Goal: Task Accomplishment & Management: Use online tool/utility

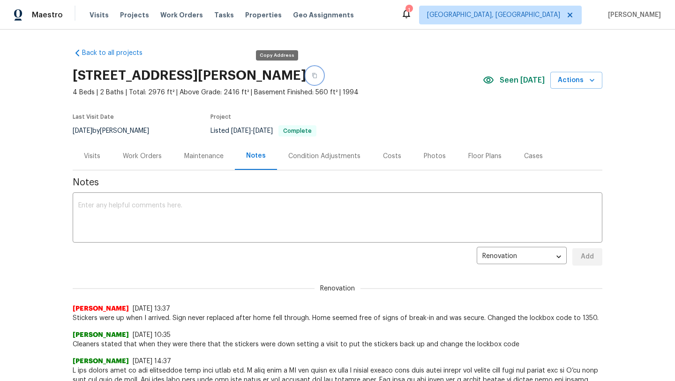
click at [312, 78] on icon "button" at bounding box center [315, 76] width 6 height 6
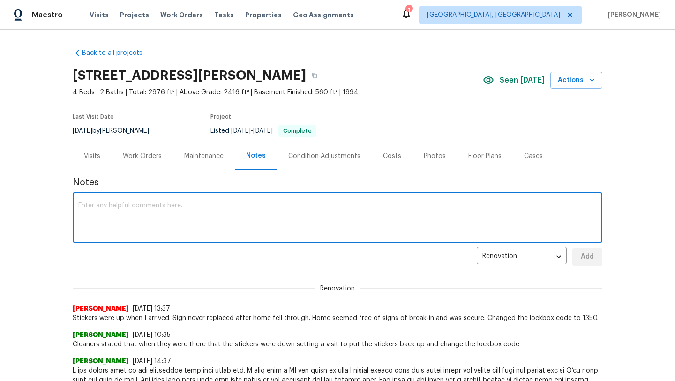
click at [161, 210] on textarea at bounding box center [337, 218] width 518 height 33
type textarea "√"
paste textarea "Changed the lock box code from 3005 to 1350"
type textarea "Changed the lock box code from 3005 to 1350 in admin due to rental scam"
click at [586, 258] on span "Add" at bounding box center [587, 257] width 15 height 12
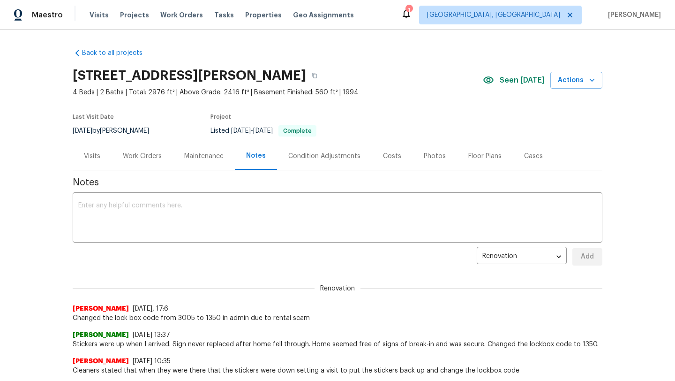
click at [90, 153] on div "Visits" at bounding box center [92, 155] width 16 height 9
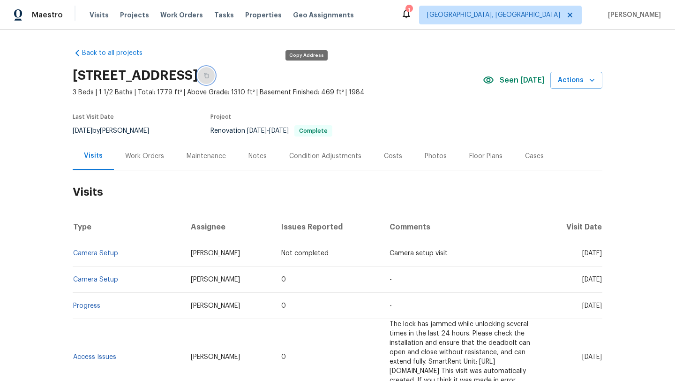
click at [215, 77] on button "button" at bounding box center [206, 75] width 17 height 17
click at [262, 155] on div "Notes" at bounding box center [257, 155] width 18 height 9
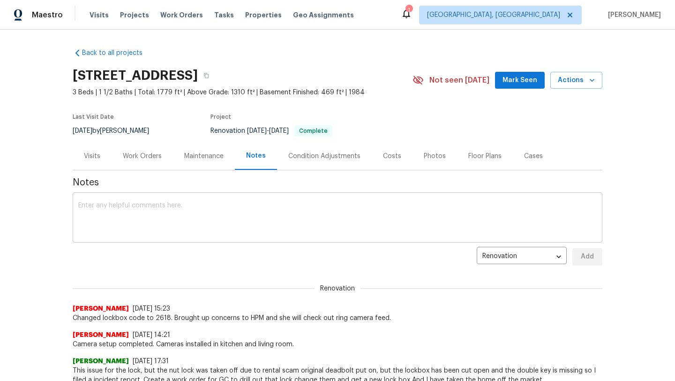
click at [95, 219] on textarea at bounding box center [337, 218] width 518 height 33
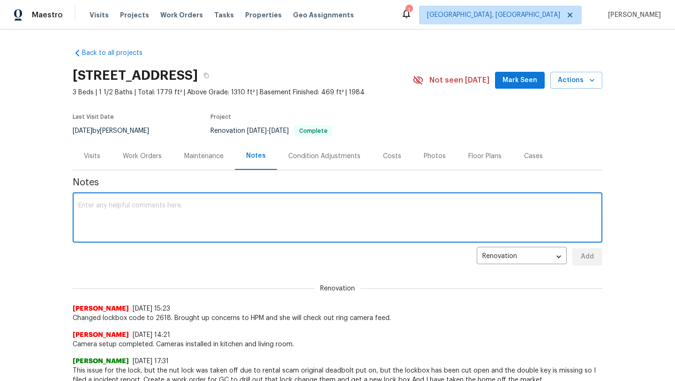
paste textarea "changed the lock box from 2005 to 2618 due to rental scam and people trying to …"
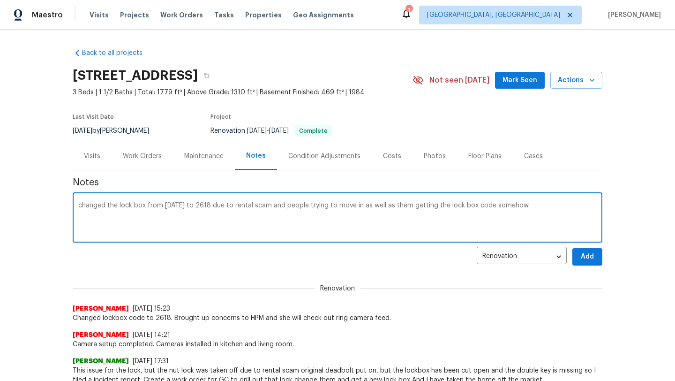
type textarea "changed the lock box from 2005 to 2618 due to rental scam and people trying to …"
click at [585, 256] on span "Add" at bounding box center [587, 257] width 15 height 12
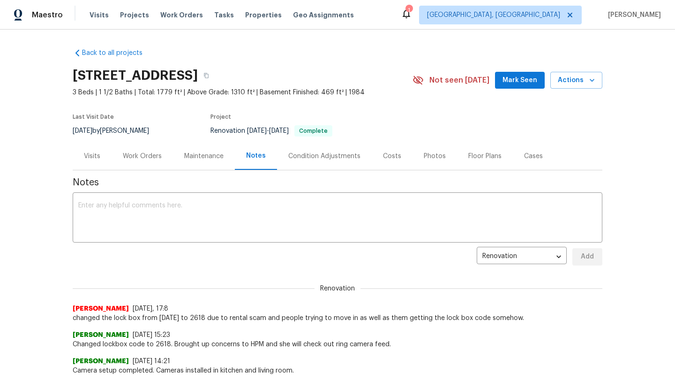
click at [91, 156] on div "Visits" at bounding box center [92, 155] width 16 height 9
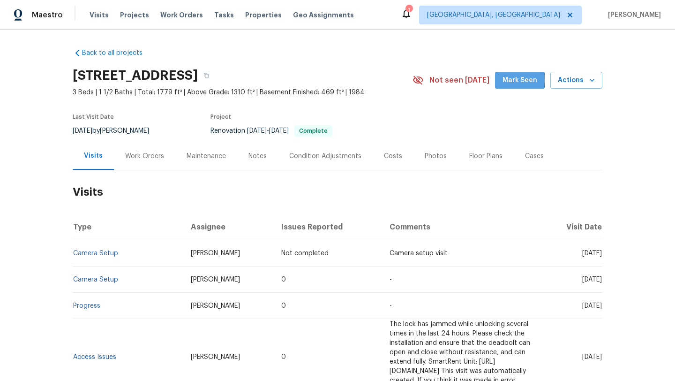
click at [513, 80] on span "Mark Seen" at bounding box center [519, 81] width 35 height 12
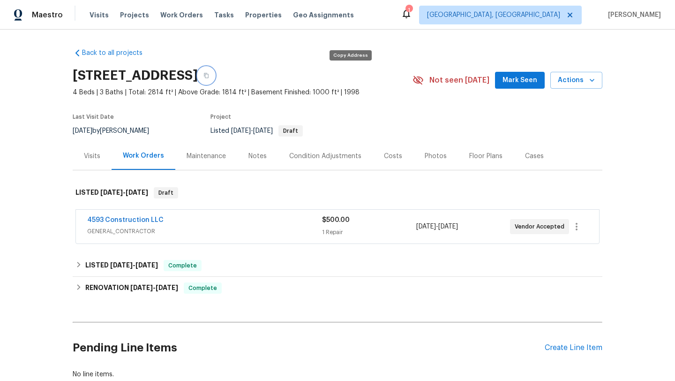
click at [209, 75] on icon "button" at bounding box center [206, 76] width 6 height 6
click at [251, 156] on div "Notes" at bounding box center [257, 155] width 18 height 9
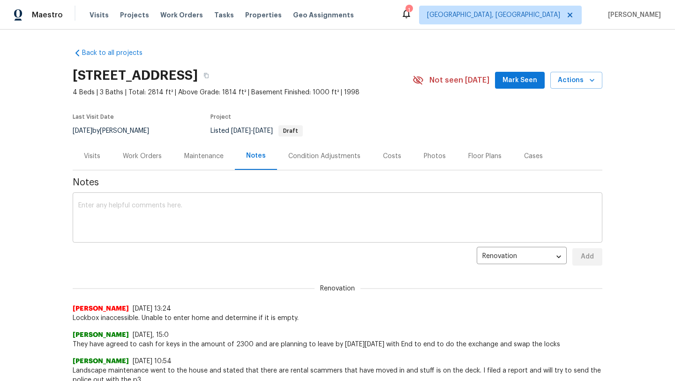
click at [173, 218] on textarea at bounding box center [337, 218] width 518 height 33
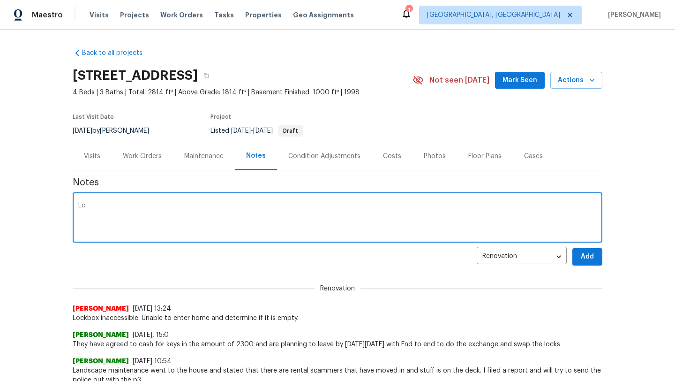
type textarea "L"
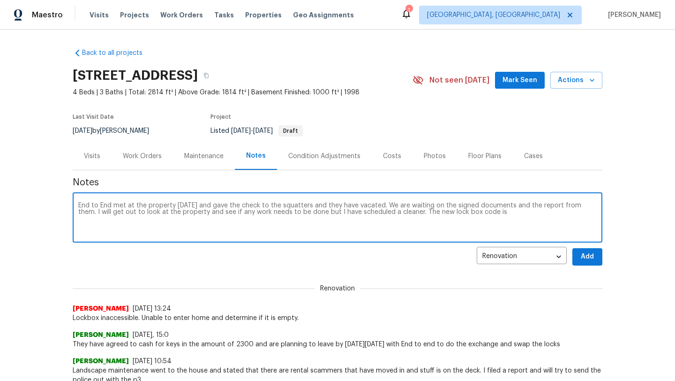
paste textarea "6152"
click at [558, 212] on textarea "End to End met at the property on friday and gave the check to the squatters an…" at bounding box center [337, 218] width 518 height 33
type textarea "End to End met at the property on friday and gave the check to the squatters an…"
click at [589, 257] on span "Add" at bounding box center [587, 257] width 15 height 12
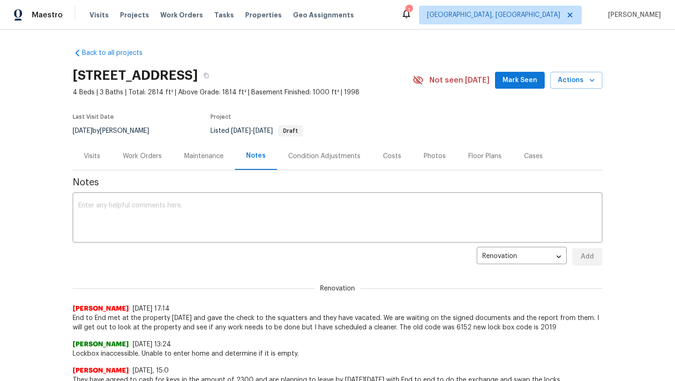
click at [133, 158] on div "Work Orders" at bounding box center [142, 155] width 39 height 9
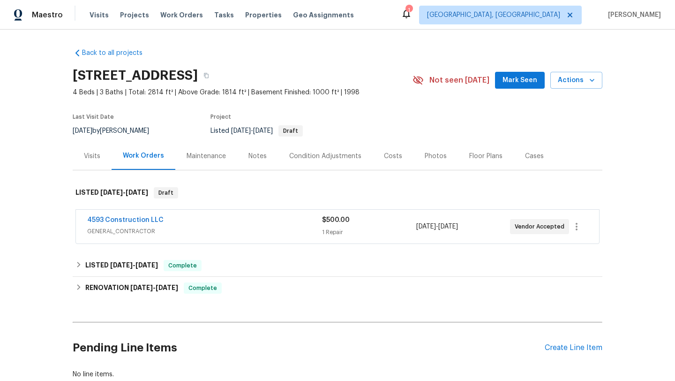
click at [524, 80] on span "Mark Seen" at bounding box center [519, 81] width 35 height 12
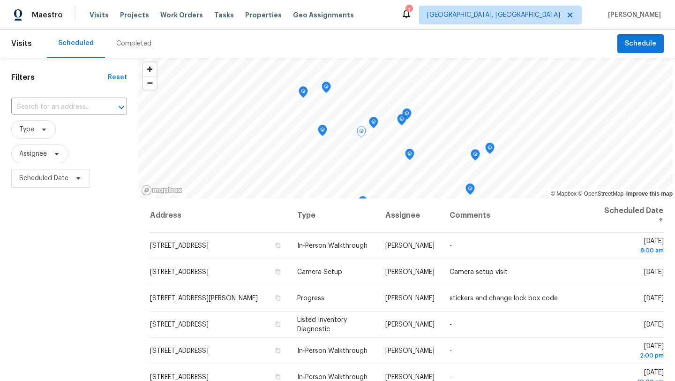
scroll to position [122, 0]
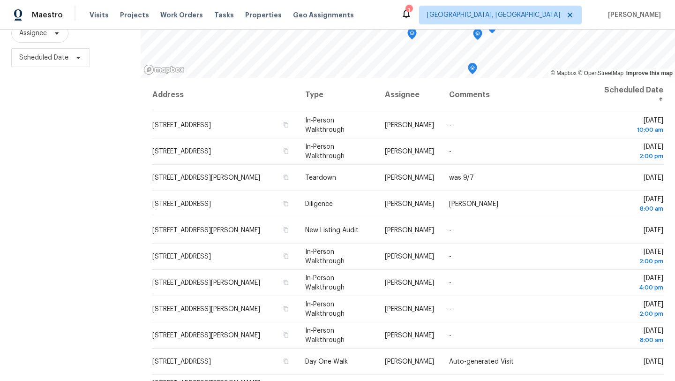
scroll to position [122, 0]
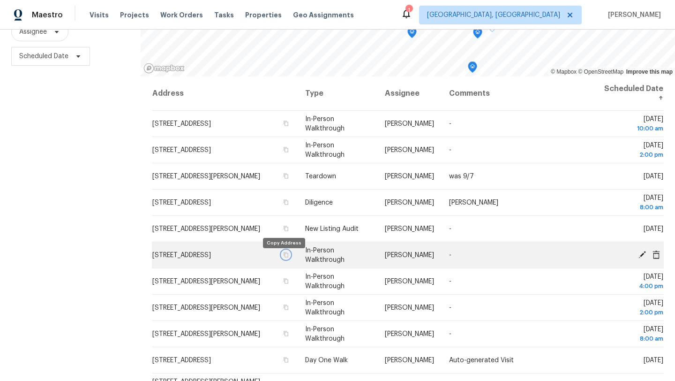
click at [283, 257] on icon "button" at bounding box center [286, 255] width 6 height 6
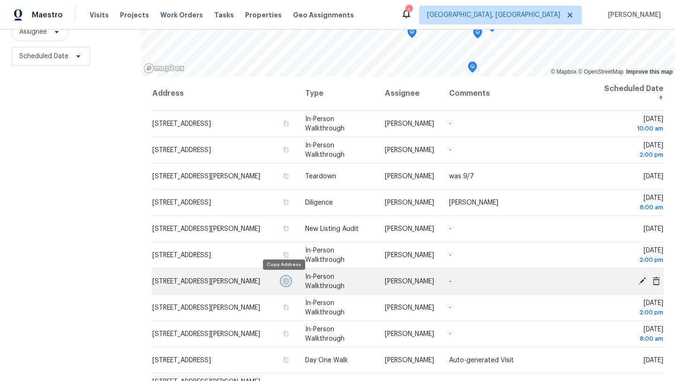
click at [284, 280] on icon "button" at bounding box center [286, 281] width 6 height 6
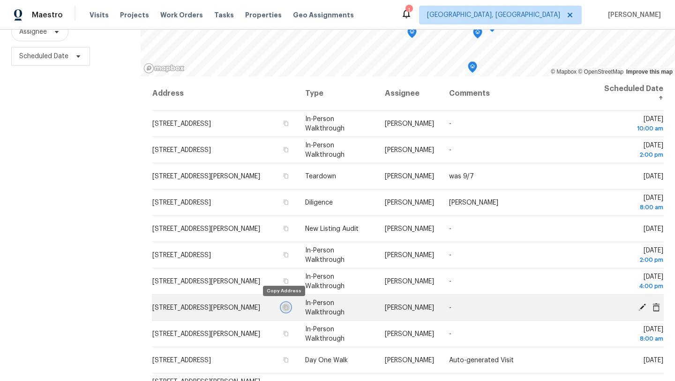
click at [284, 307] on icon "button" at bounding box center [286, 307] width 6 height 6
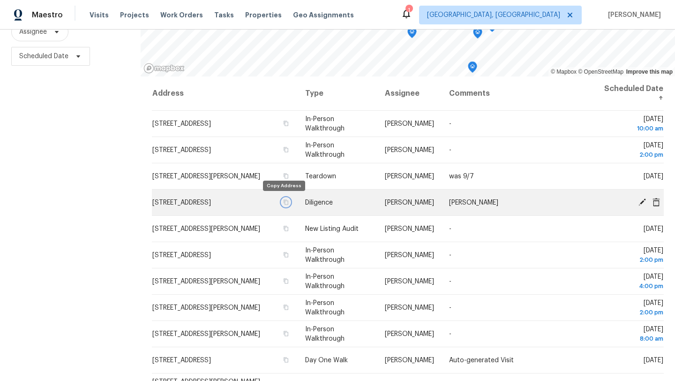
click at [283, 202] on icon "button" at bounding box center [286, 202] width 6 height 6
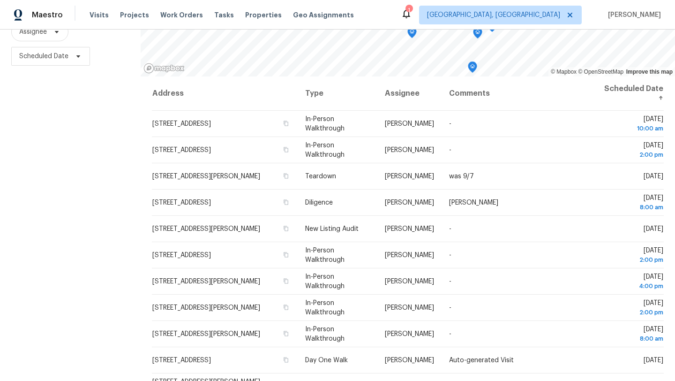
click at [75, 167] on div "Filters Reset ​ Type Assignee Scheduled Date" at bounding box center [70, 158] width 141 height 445
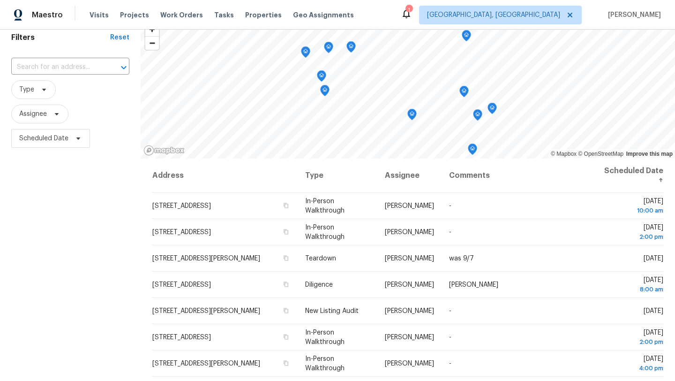
scroll to position [26, 0]
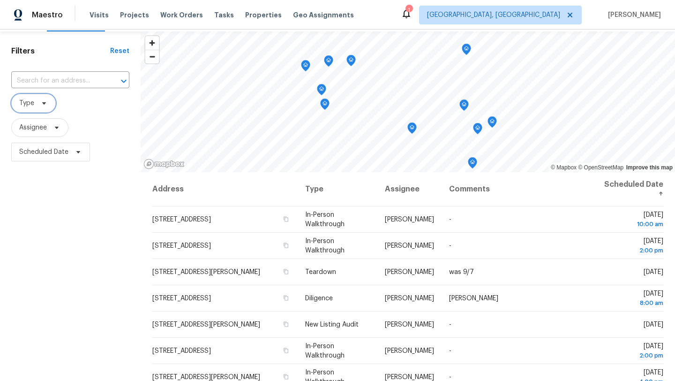
click at [37, 106] on span at bounding box center [42, 102] width 10 height 7
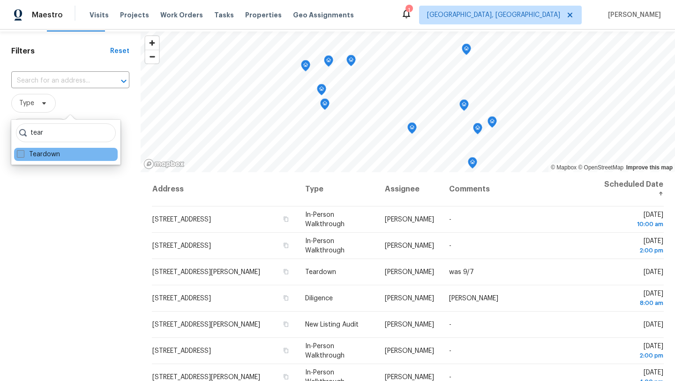
type input "tear"
click at [35, 157] on label "Teardown" at bounding box center [38, 154] width 43 height 9
click at [23, 156] on input "Teardown" at bounding box center [20, 153] width 6 height 6
checkbox input "true"
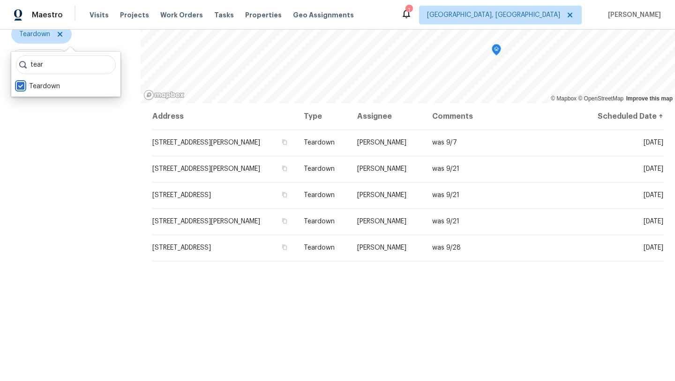
scroll to position [96, 0]
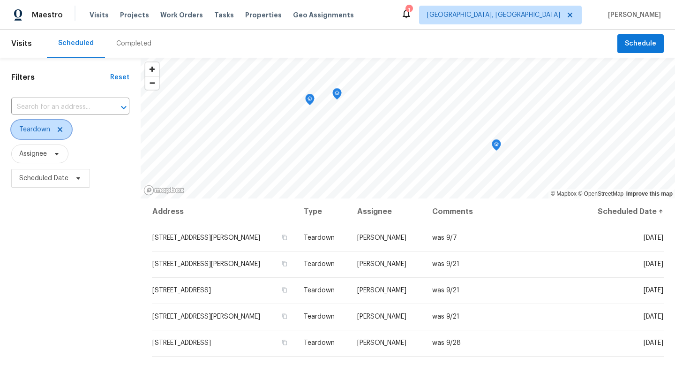
click at [59, 132] on icon at bounding box center [59, 129] width 7 height 7
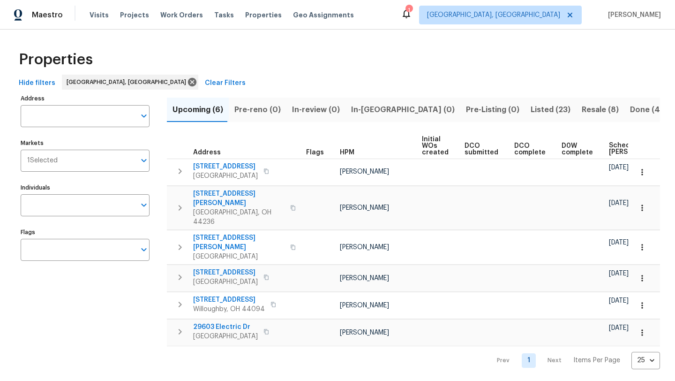
click at [582, 109] on span "Resale (8)" at bounding box center [600, 109] width 37 height 13
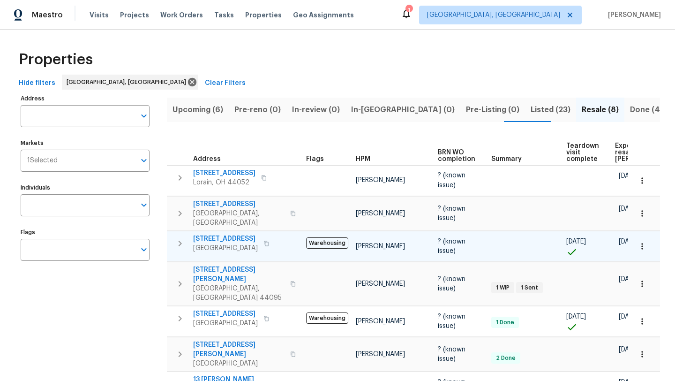
scroll to position [32, 0]
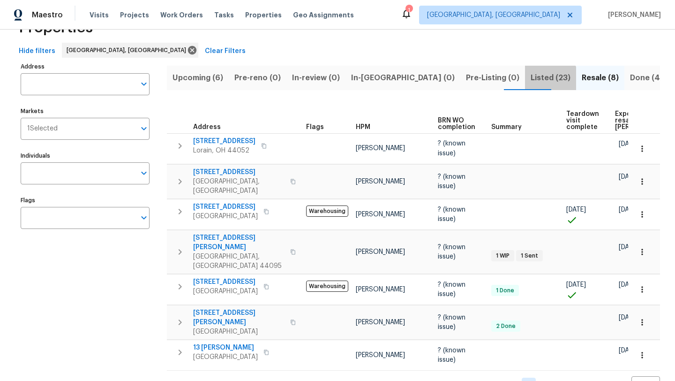
click at [531, 80] on span "Listed (23)" at bounding box center [551, 77] width 40 height 13
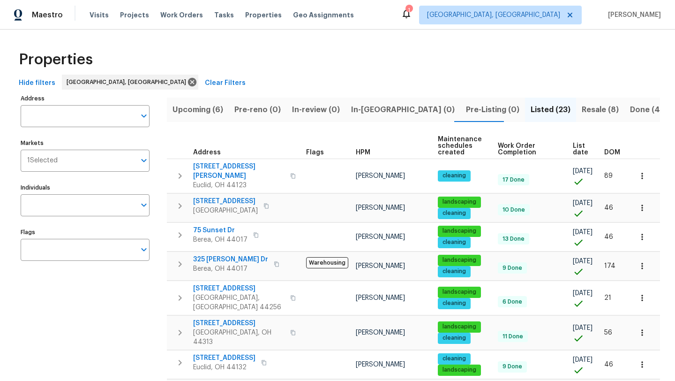
click at [204, 112] on span "Upcoming (6)" at bounding box center [197, 109] width 51 height 13
